Goal: Navigation & Orientation: Find specific page/section

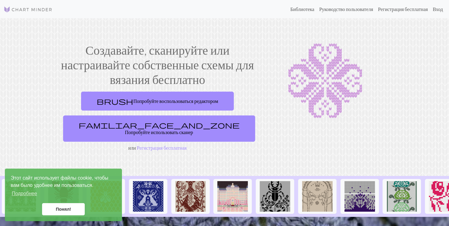
click at [409, 51] on div "Создавайте, сканируйте или настраивайте собственные схемы для вязания бесплатно…" at bounding box center [224, 97] width 403 height 109
click at [292, 9] on link "Библиотека" at bounding box center [302, 9] width 29 height 12
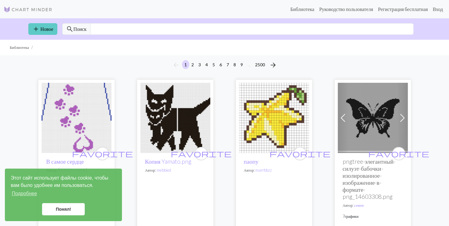
click at [44, 30] on link "add Новое" at bounding box center [42, 29] width 29 height 12
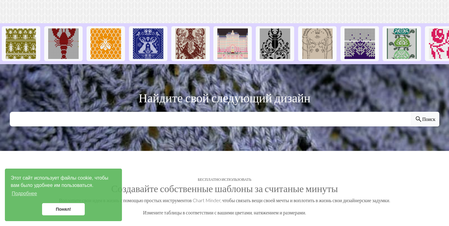
scroll to position [30, 0]
